Goal: Use online tool/utility: Utilize a website feature to perform a specific function

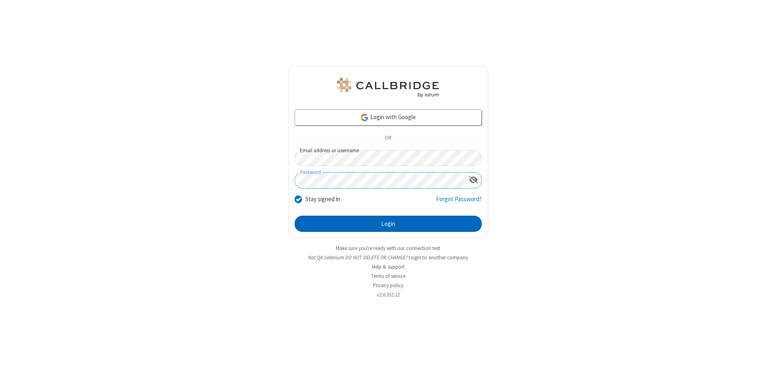
click at [388, 224] on button "Login" at bounding box center [388, 224] width 187 height 16
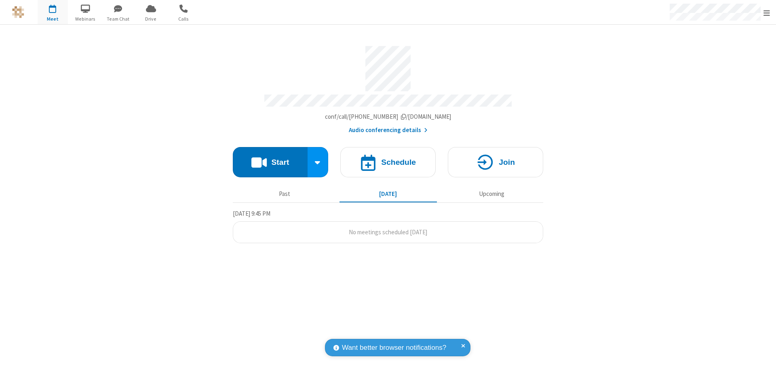
click at [270, 158] on button "Start" at bounding box center [270, 162] width 75 height 30
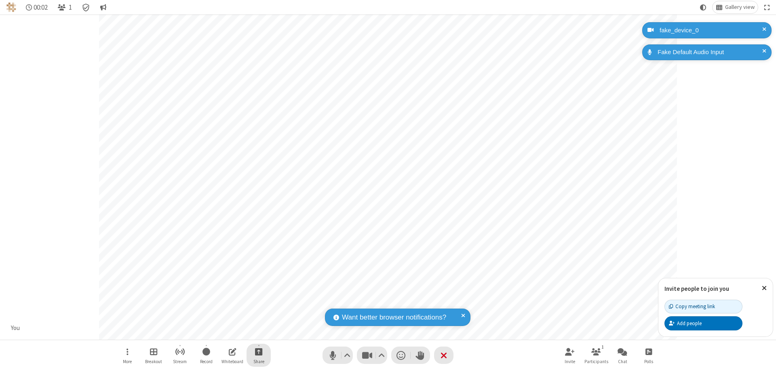
click at [259, 352] on span "Start sharing" at bounding box center [259, 352] width 8 height 10
click at [226, 332] on span "Share my screen" at bounding box center [225, 332] width 9 height 7
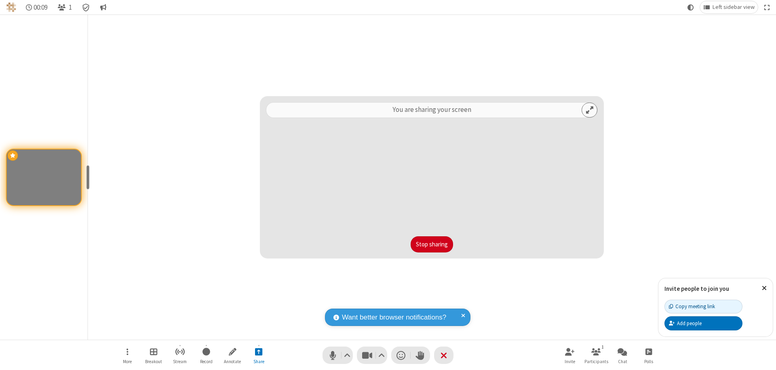
click at [432, 245] on button "Stop sharing" at bounding box center [432, 244] width 42 height 16
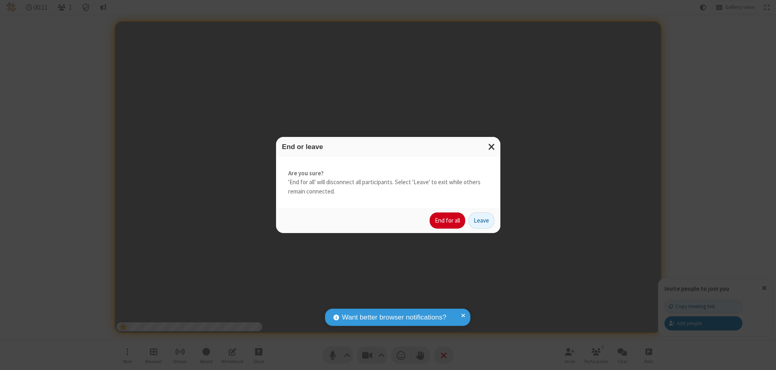
click at [448, 221] on button "End for all" at bounding box center [448, 221] width 36 height 16
